Goal: Understand process/instructions

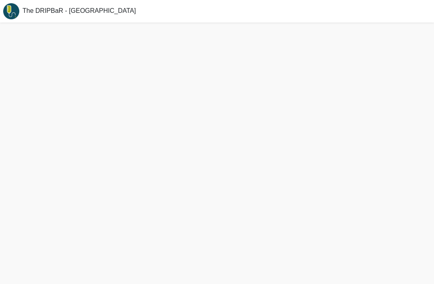
scroll to position [26, 0]
